Goal: Information Seeking & Learning: Learn about a topic

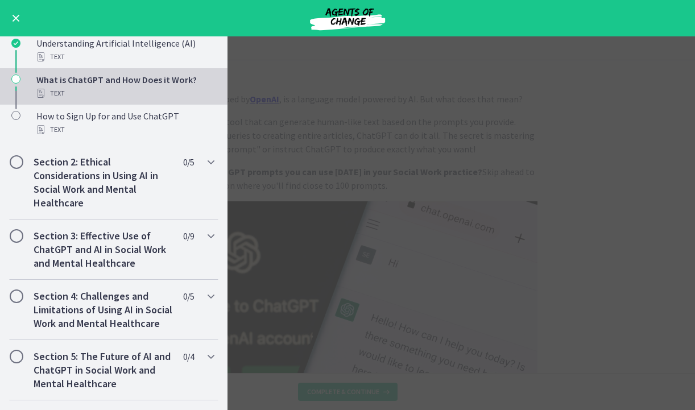
scroll to position [463, 0]
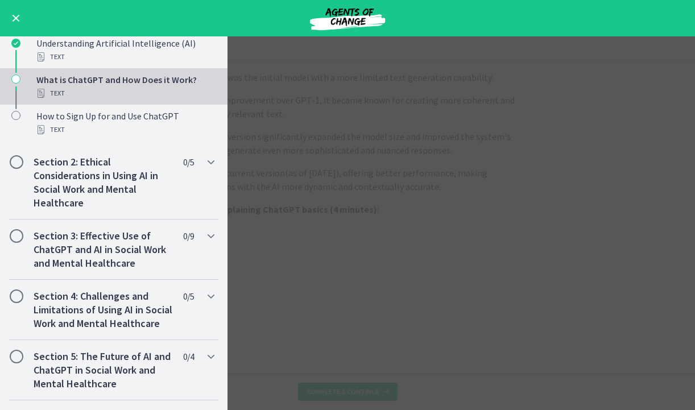
click at [346, 147] on main "What is ChatGPT and How Does it Work? Enable fullscreen ChatGPT , developed by …" at bounding box center [347, 223] width 695 height 374
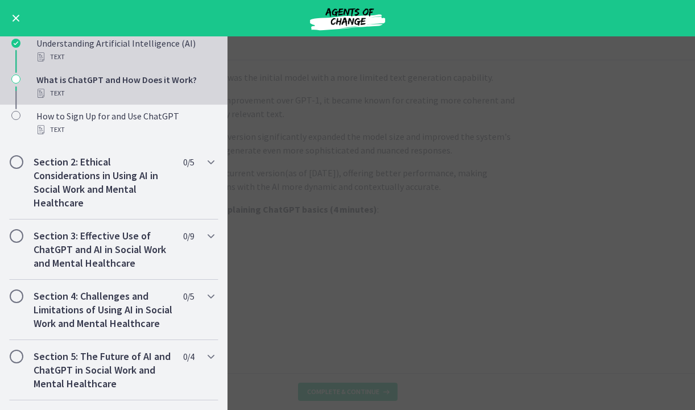
click at [97, 60] on div "Text" at bounding box center [124, 57] width 177 height 14
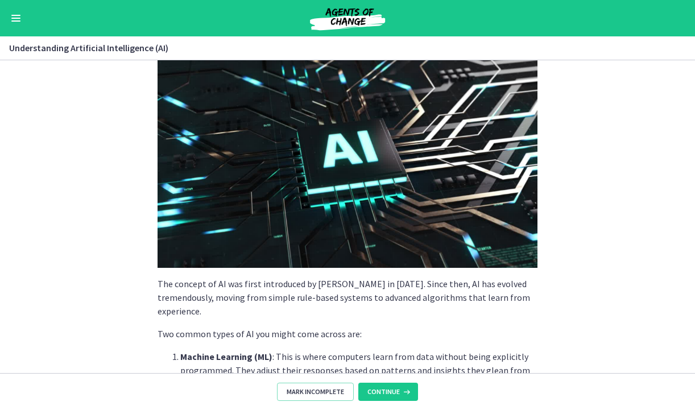
scroll to position [90, 0]
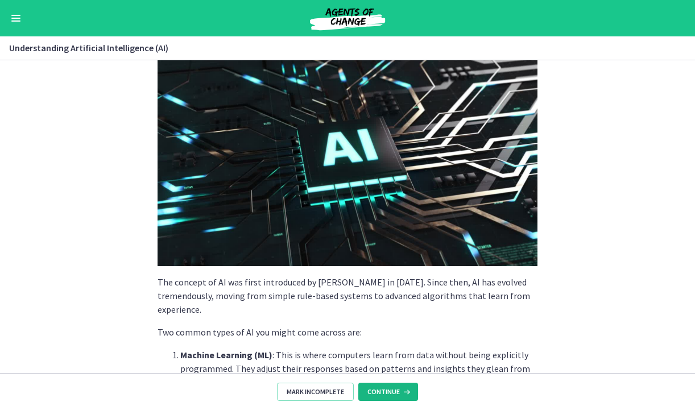
click at [396, 391] on span "Continue" at bounding box center [383, 391] width 32 height 9
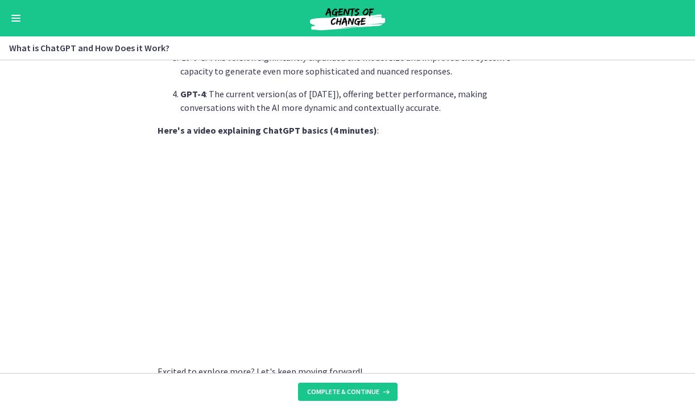
scroll to position [571, 0]
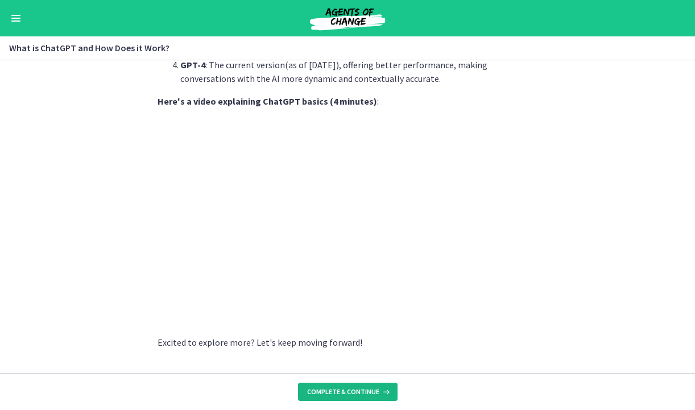
click at [311, 391] on span "Complete & continue" at bounding box center [343, 391] width 72 height 9
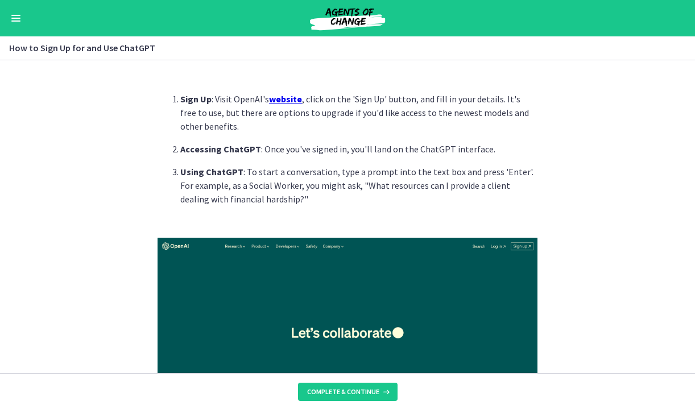
click at [284, 98] on u "website" at bounding box center [285, 98] width 33 height 11
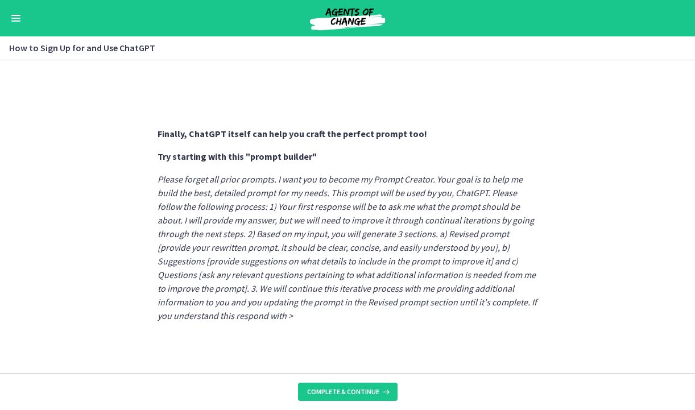
scroll to position [640, 0]
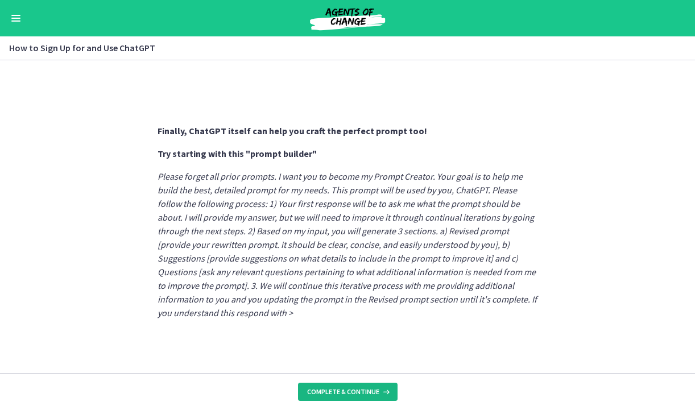
click at [323, 392] on span "Complete & continue" at bounding box center [343, 391] width 72 height 9
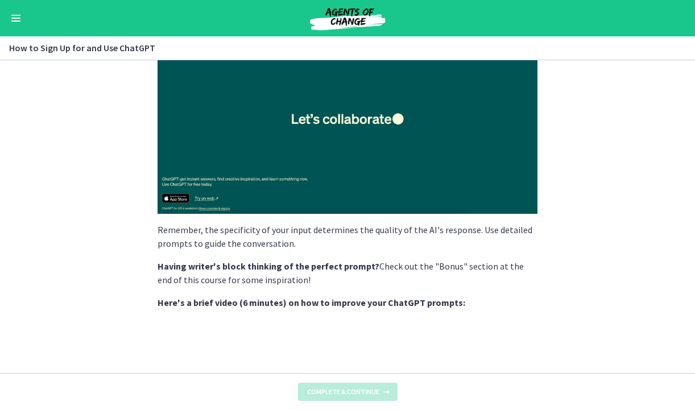
scroll to position [0, 0]
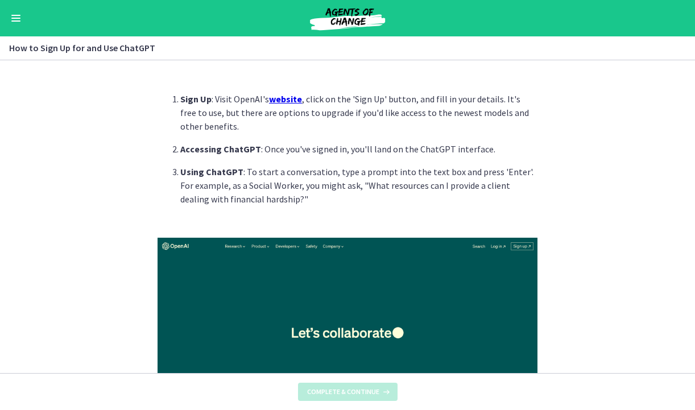
click at [18, 21] on span "Enable menu" at bounding box center [15, 20] width 9 height 1
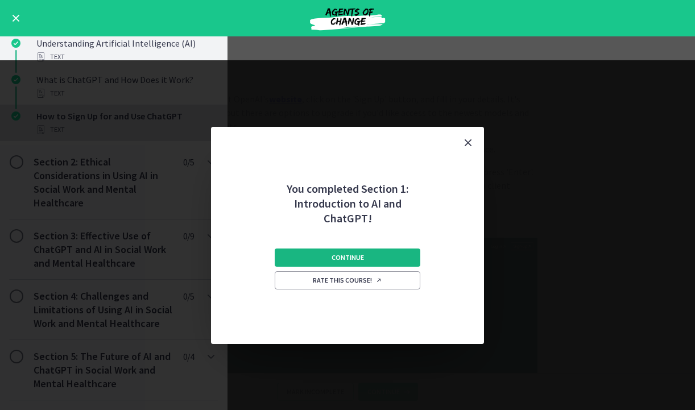
click at [313, 259] on button "Continue" at bounding box center [348, 258] width 146 height 18
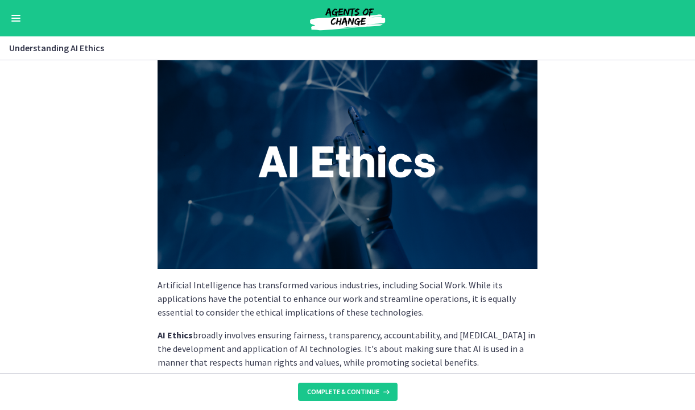
scroll to position [39, 0]
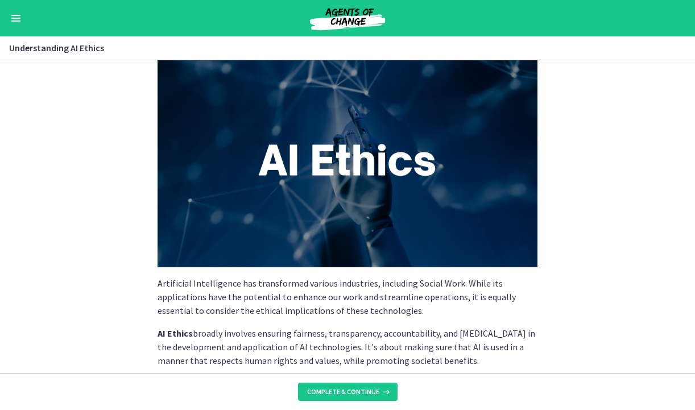
click at [16, 23] on button "Enable menu" at bounding box center [16, 18] width 14 height 14
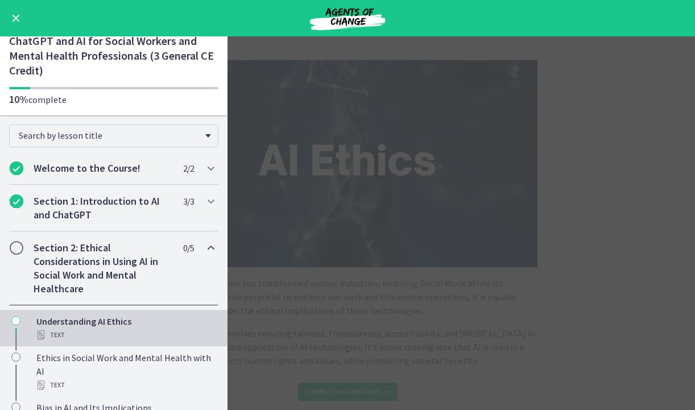
scroll to position [2, 0]
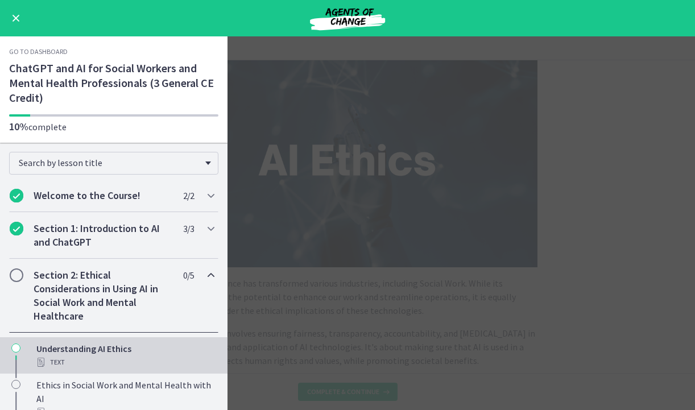
click at [582, 218] on main "Understanding AI Ethics Enable fullscreen Artificial Intelligence has transform…" at bounding box center [347, 223] width 695 height 374
click at [564, 217] on main "Understanding AI Ethics Enable fullscreen Artificial Intelligence has transform…" at bounding box center [347, 223] width 695 height 374
click at [13, 16] on button "Enable menu" at bounding box center [16, 18] width 14 height 14
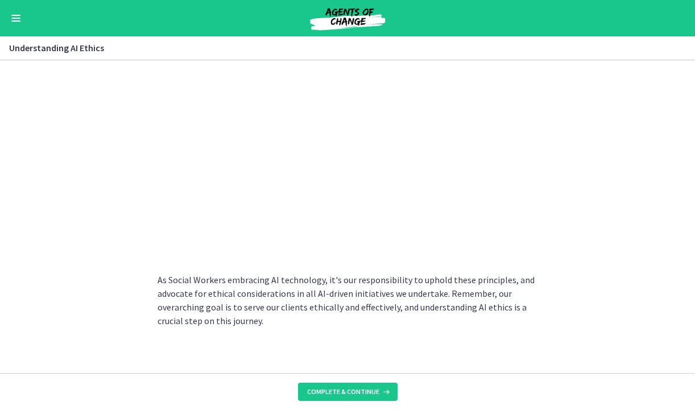
scroll to position [596, 0]
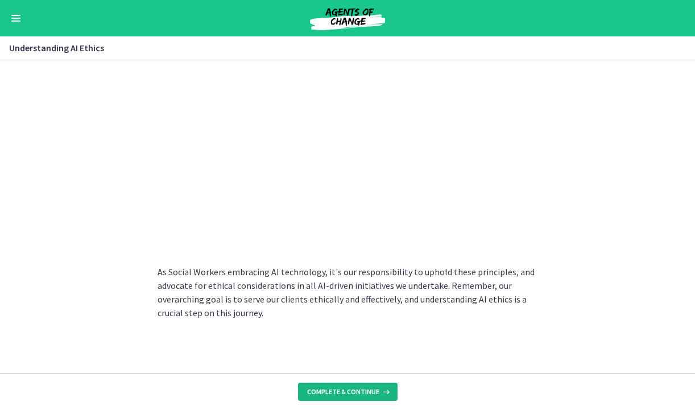
click at [345, 388] on span "Complete & continue" at bounding box center [343, 391] width 72 height 9
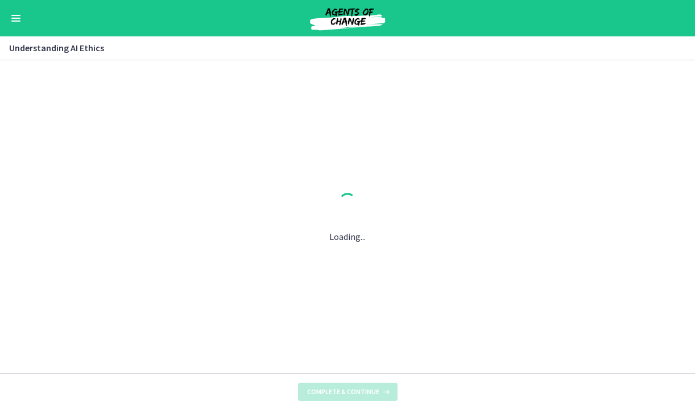
scroll to position [0, 0]
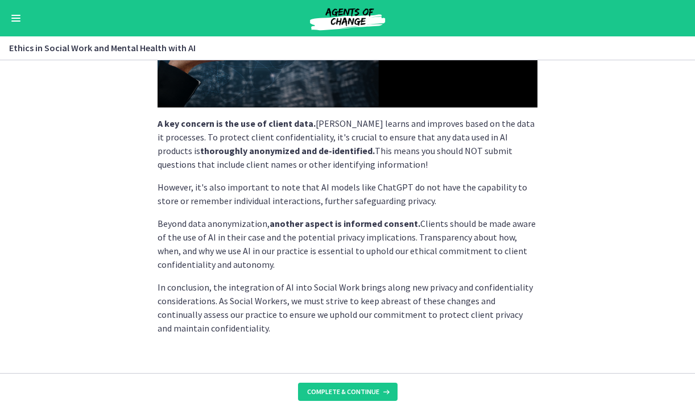
scroll to position [299, 0]
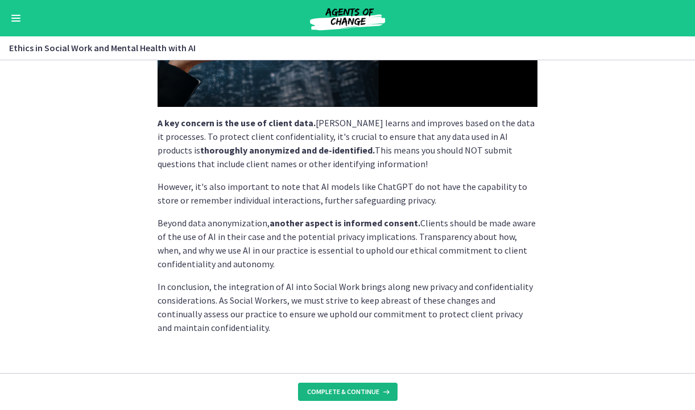
click at [347, 393] on span "Complete & continue" at bounding box center [343, 391] width 72 height 9
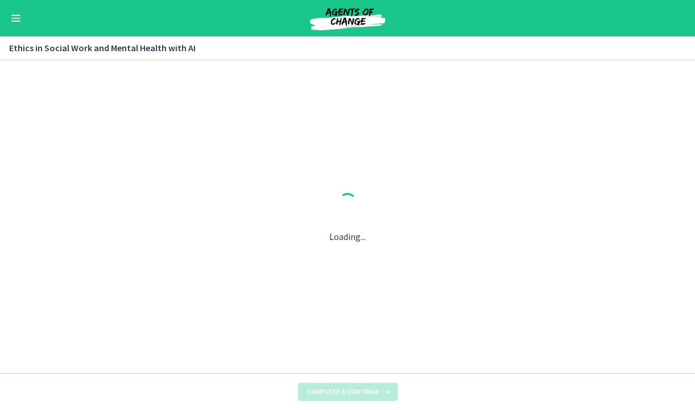
scroll to position [0, 0]
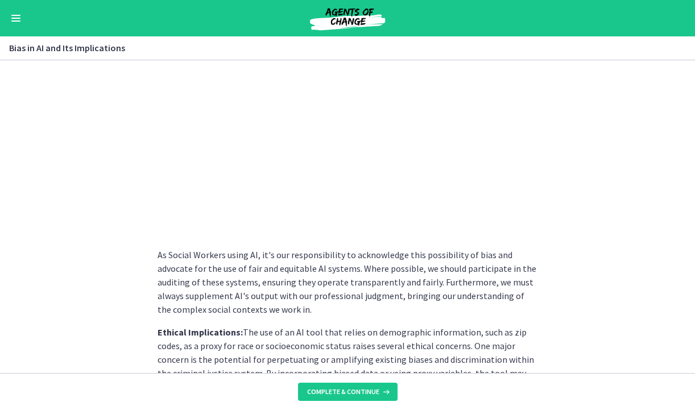
scroll to position [497, 0]
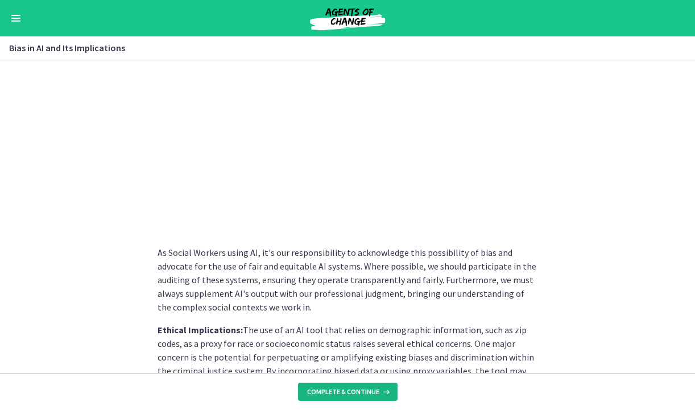
click at [367, 393] on span "Complete & continue" at bounding box center [343, 391] width 72 height 9
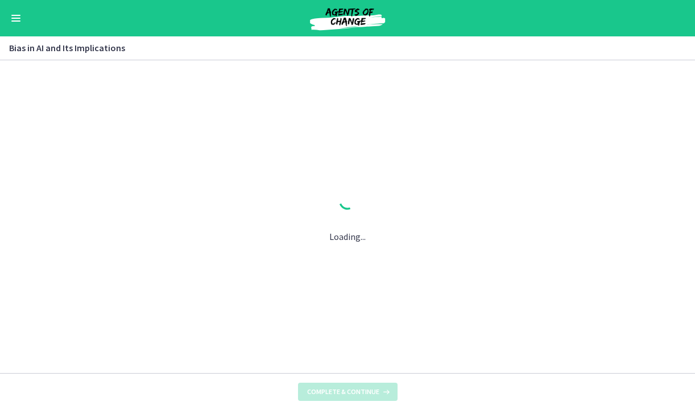
scroll to position [0, 0]
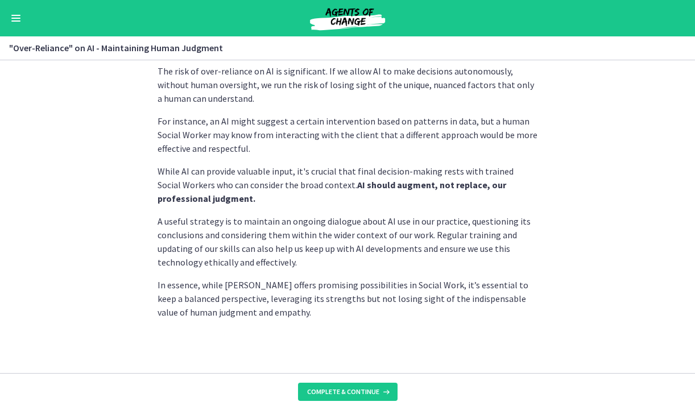
scroll to position [309, 0]
click at [354, 390] on span "Complete & continue" at bounding box center [343, 391] width 72 height 9
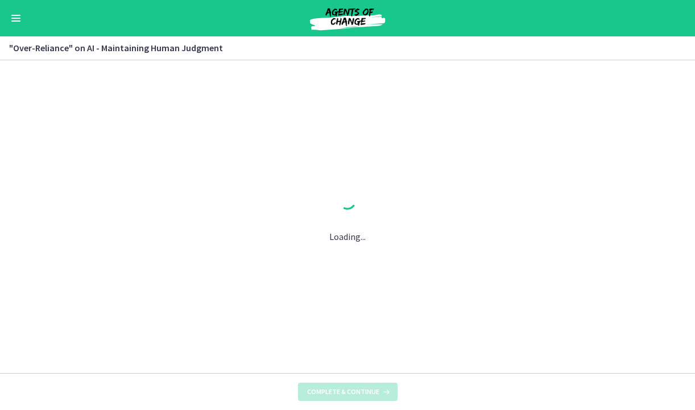
scroll to position [0, 0]
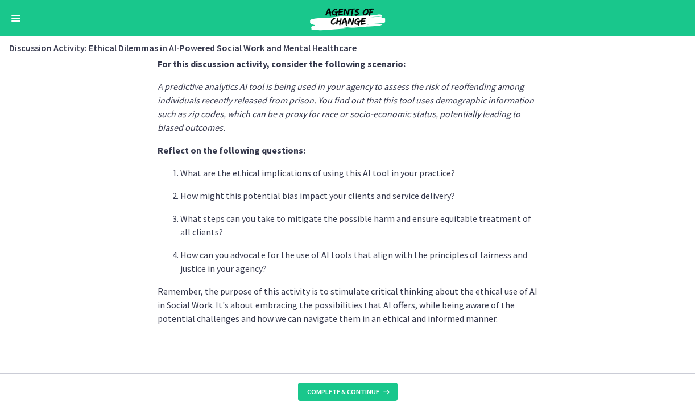
scroll to position [315, 0]
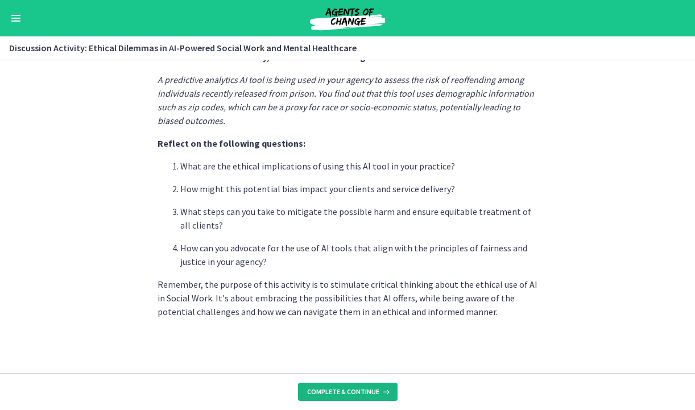
click at [363, 388] on span "Complete & continue" at bounding box center [343, 391] width 72 height 9
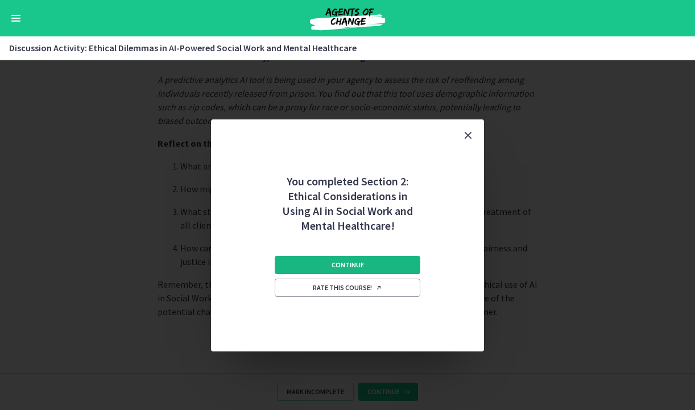
click at [364, 263] on button "Continue" at bounding box center [348, 265] width 146 height 18
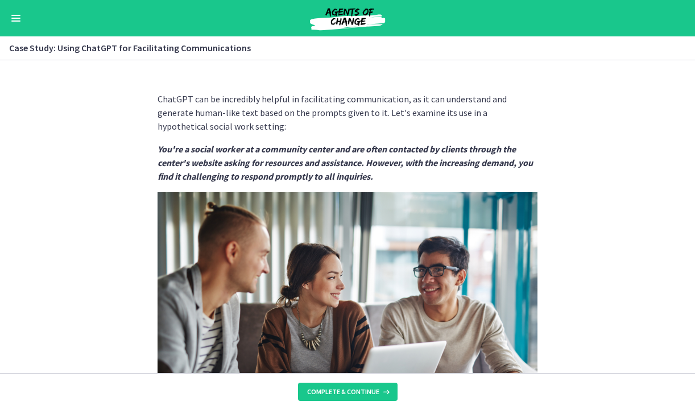
click at [14, 18] on span "Enable menu" at bounding box center [15, 18] width 9 height 1
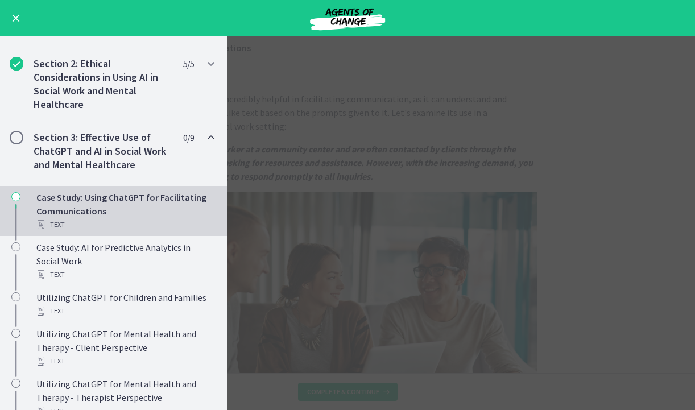
scroll to position [213, 0]
click at [130, 156] on h2 "Section 3: Effective Use of ChatGPT and AI in Social Work and Mental Healthcare" at bounding box center [103, 151] width 139 height 41
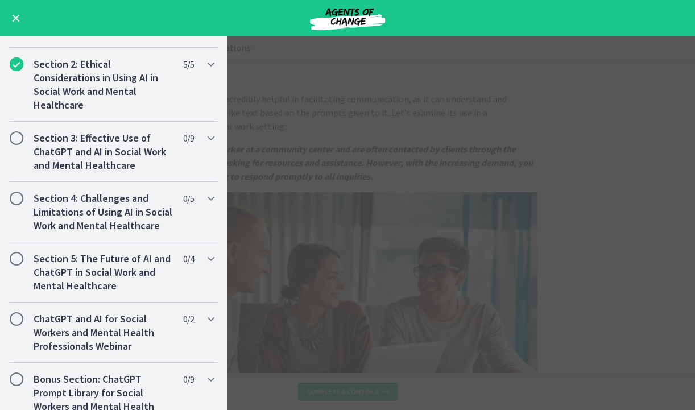
click at [14, 19] on span "Enable menu" at bounding box center [16, 18] width 7 height 7
